Goal: Navigation & Orientation: Find specific page/section

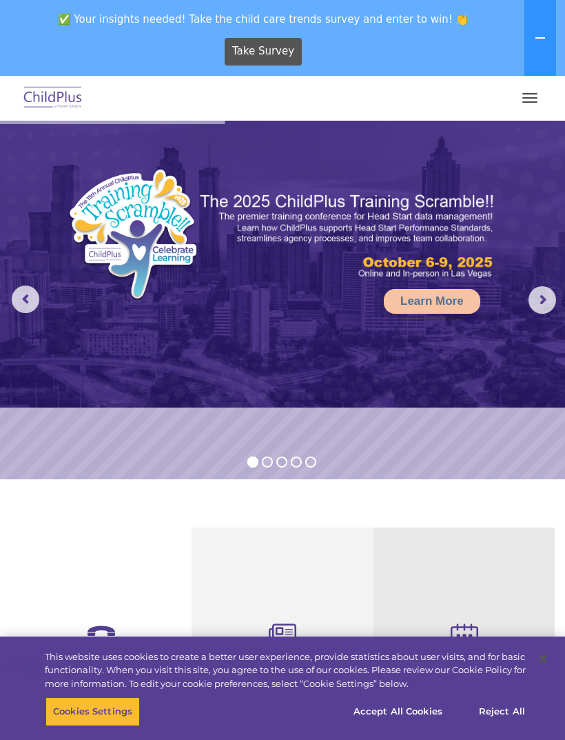
select select "MEDIUM"
click at [384, 1] on div "✅ Your insights needed! Take the child care trends survey and enter to win! 👏 T…" at bounding box center [263, 38] width 527 height 75
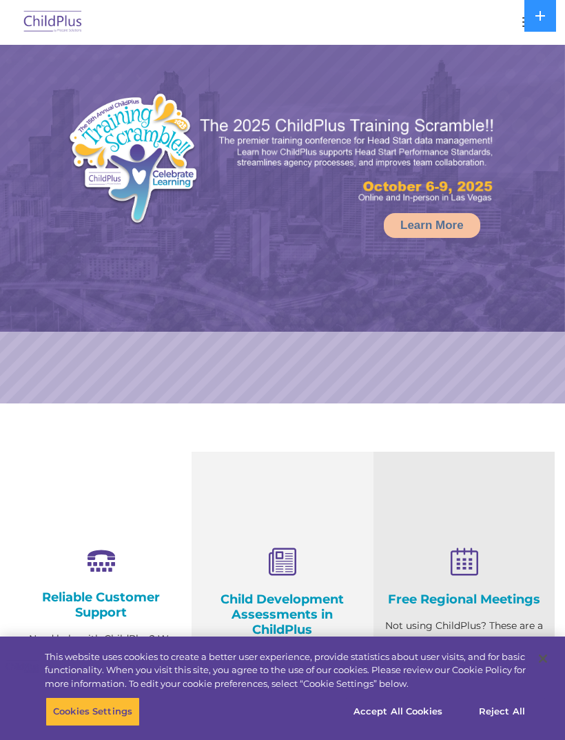
select select "MEDIUM"
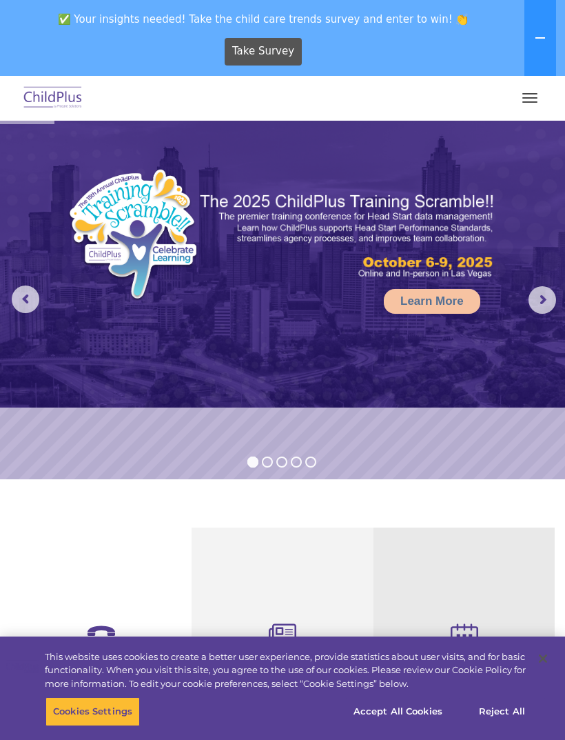
click at [507, 101] on div at bounding box center [283, 97] width 510 height 33
click at [523, 103] on button "button" at bounding box center [530, 98] width 29 height 22
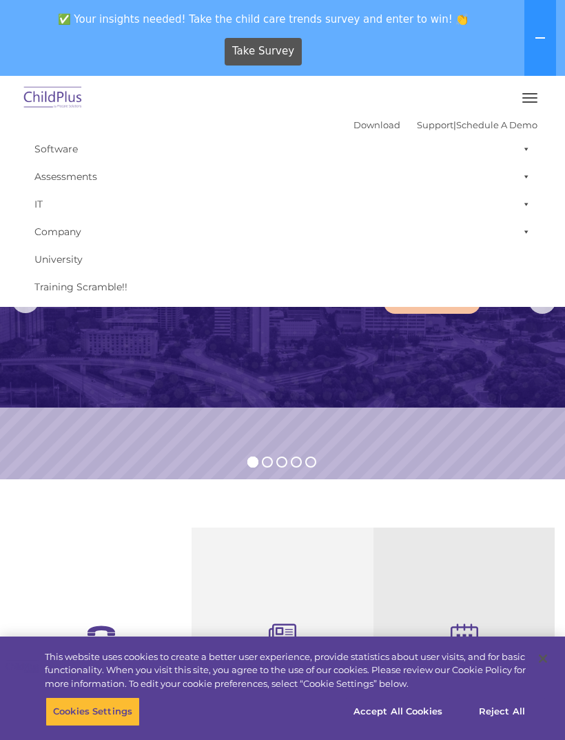
click at [530, 74] on button at bounding box center [541, 38] width 32 height 76
